Goal: Task Accomplishment & Management: Use online tool/utility

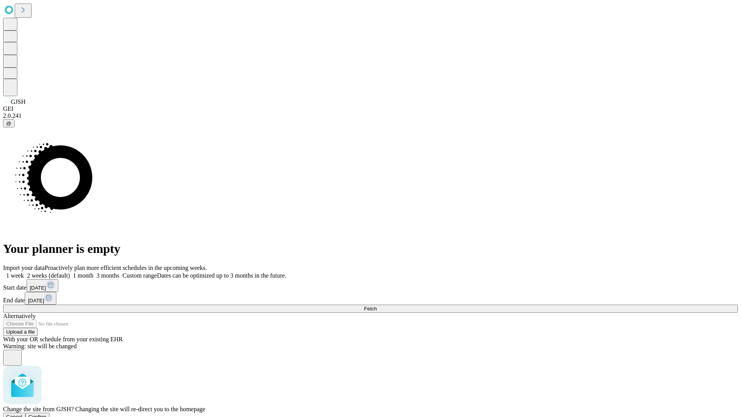
click at [47, 414] on span "Confirm" at bounding box center [38, 417] width 18 height 6
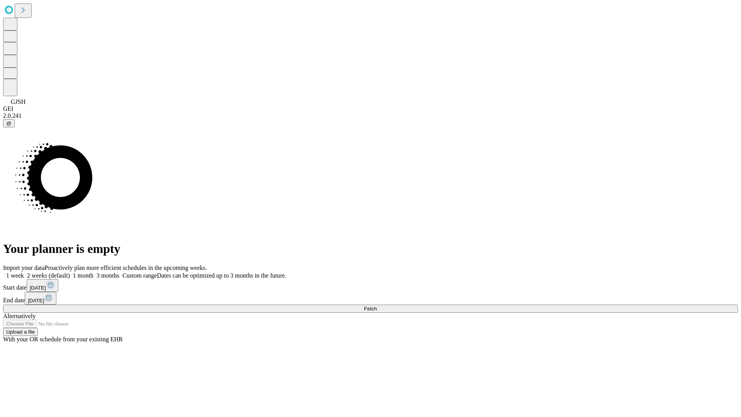
click at [93, 272] on label "1 month" at bounding box center [82, 275] width 24 height 7
click at [377, 306] on span "Fetch" at bounding box center [370, 309] width 13 height 6
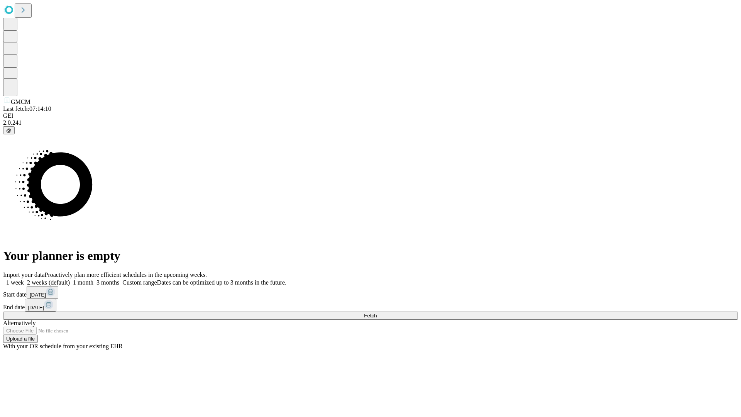
click at [93, 279] on label "1 month" at bounding box center [82, 282] width 24 height 7
click at [377, 313] on span "Fetch" at bounding box center [370, 316] width 13 height 6
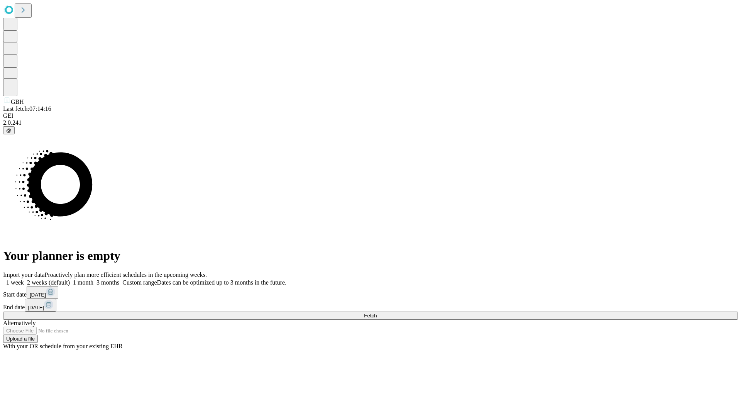
click at [93, 279] on label "1 month" at bounding box center [82, 282] width 24 height 7
click at [377, 313] on span "Fetch" at bounding box center [370, 316] width 13 height 6
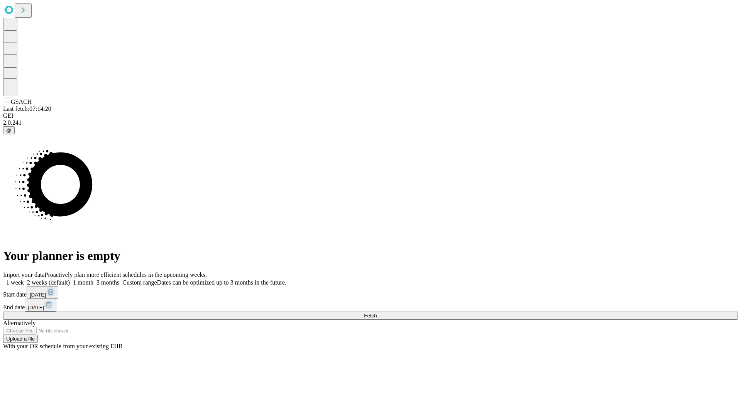
click at [93, 279] on label "1 month" at bounding box center [82, 282] width 24 height 7
click at [377, 313] on span "Fetch" at bounding box center [370, 316] width 13 height 6
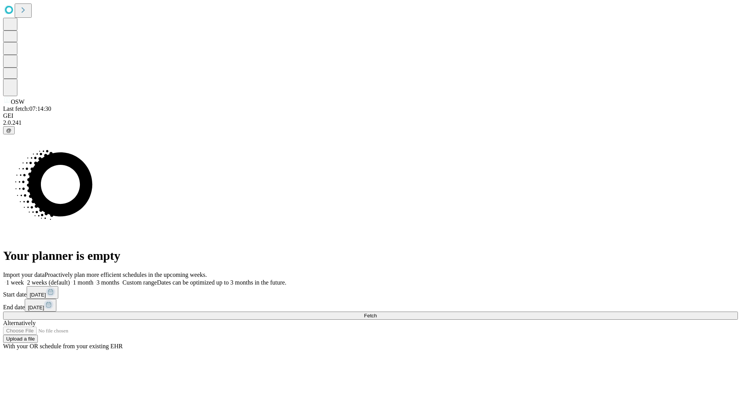
click at [93, 279] on label "1 month" at bounding box center [82, 282] width 24 height 7
click at [377, 313] on span "Fetch" at bounding box center [370, 316] width 13 height 6
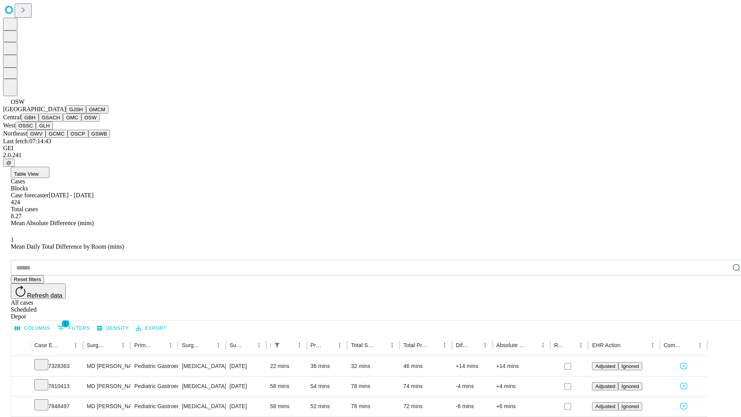
click at [36, 130] on button "OSSC" at bounding box center [25, 126] width 21 height 8
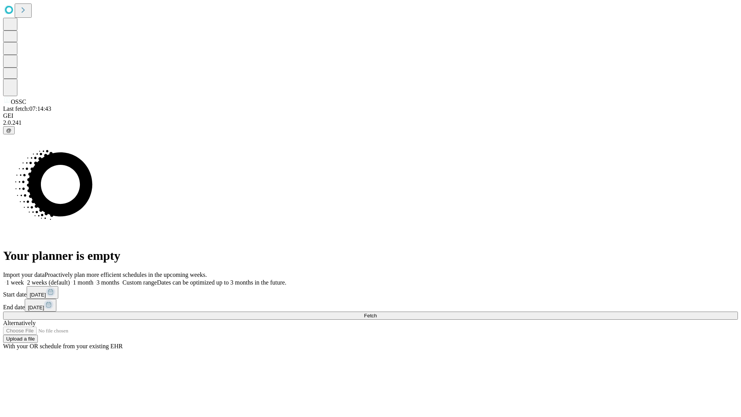
click at [93, 279] on label "1 month" at bounding box center [82, 282] width 24 height 7
click at [377, 313] on span "Fetch" at bounding box center [370, 316] width 13 height 6
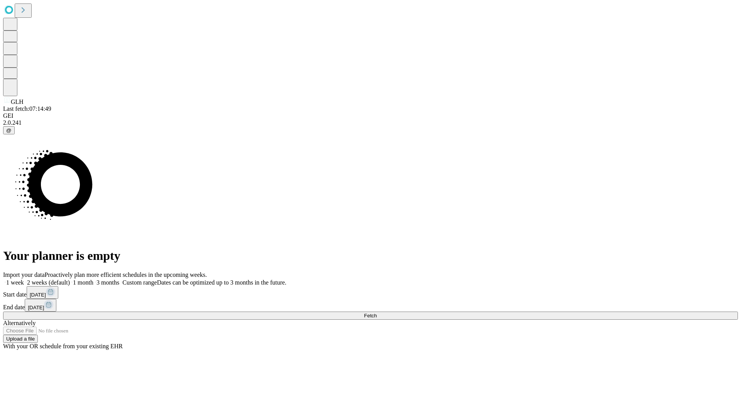
click at [93, 279] on label "1 month" at bounding box center [82, 282] width 24 height 7
click at [377, 313] on span "Fetch" at bounding box center [370, 316] width 13 height 6
click at [93, 279] on label "1 month" at bounding box center [82, 282] width 24 height 7
click at [377, 313] on span "Fetch" at bounding box center [370, 316] width 13 height 6
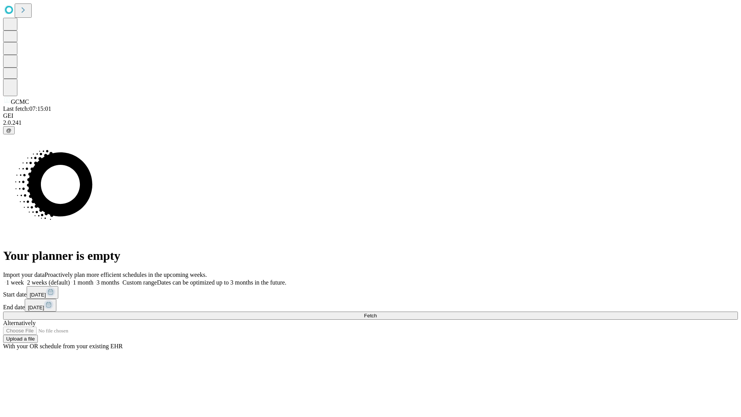
click at [93, 279] on label "1 month" at bounding box center [82, 282] width 24 height 7
click at [377, 313] on span "Fetch" at bounding box center [370, 316] width 13 height 6
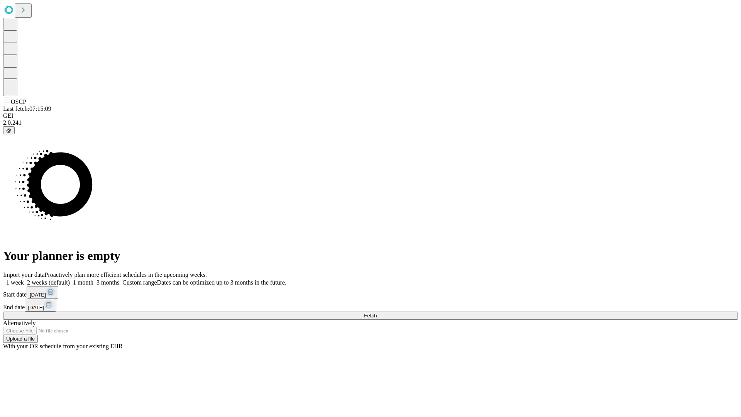
click at [93, 279] on label "1 month" at bounding box center [82, 282] width 24 height 7
click at [377, 313] on span "Fetch" at bounding box center [370, 316] width 13 height 6
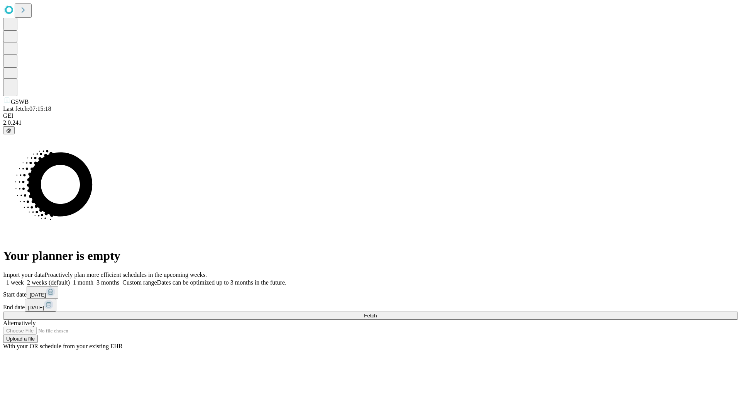
click at [93, 279] on label "1 month" at bounding box center [82, 282] width 24 height 7
click at [377, 313] on span "Fetch" at bounding box center [370, 316] width 13 height 6
